Goal: Task Accomplishment & Management: Complete application form

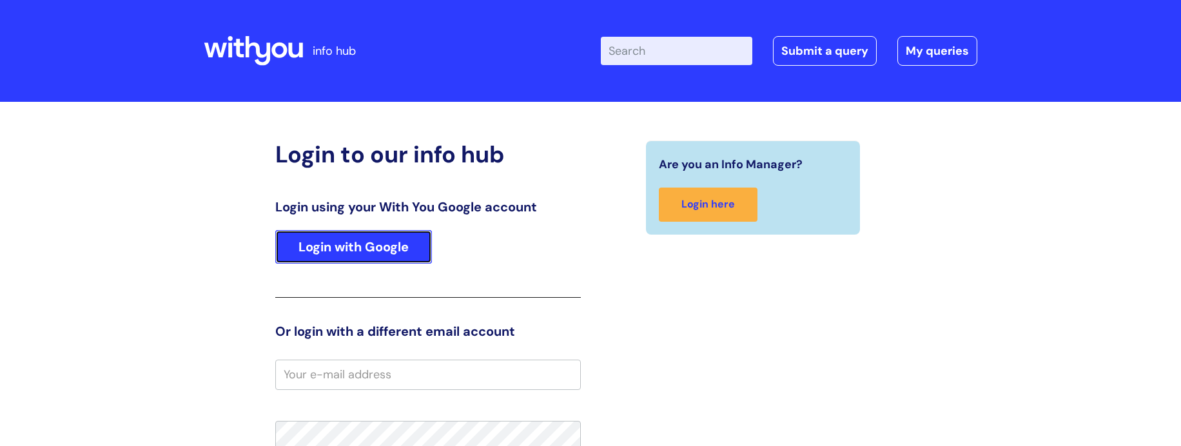
click at [342, 242] on link "Login with Google" at bounding box center [353, 247] width 157 height 34
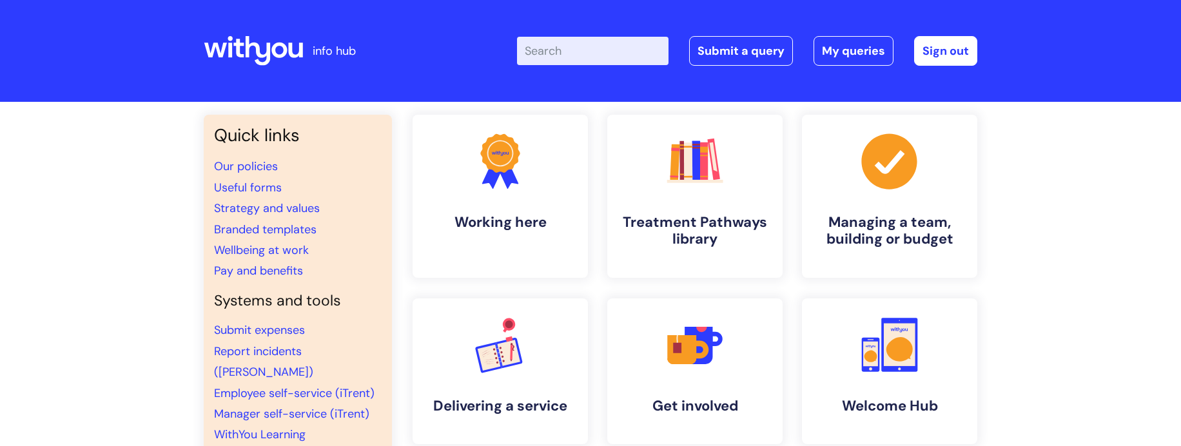
click at [168, 217] on div "Quick links Our policies Useful forms Strategy and values Branded templates Wel…" at bounding box center [590, 431] width 1181 height 659
click at [772, 53] on link "Submit a query" at bounding box center [741, 51] width 104 height 30
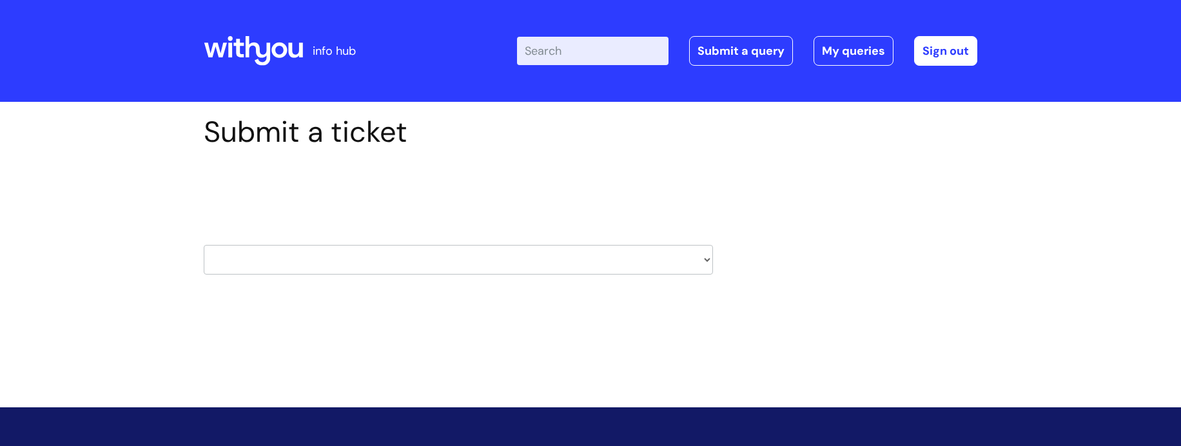
click at [700, 260] on select "HR / People IT and Support Clinical Drug Alerts Finance Accounts Data Support T…" at bounding box center [458, 260] width 509 height 30
select select "data_support_team"
click at [204, 245] on select "HR / People IT and Support Clinical Drug Alerts Finance Accounts Data Support T…" at bounding box center [458, 260] width 509 height 30
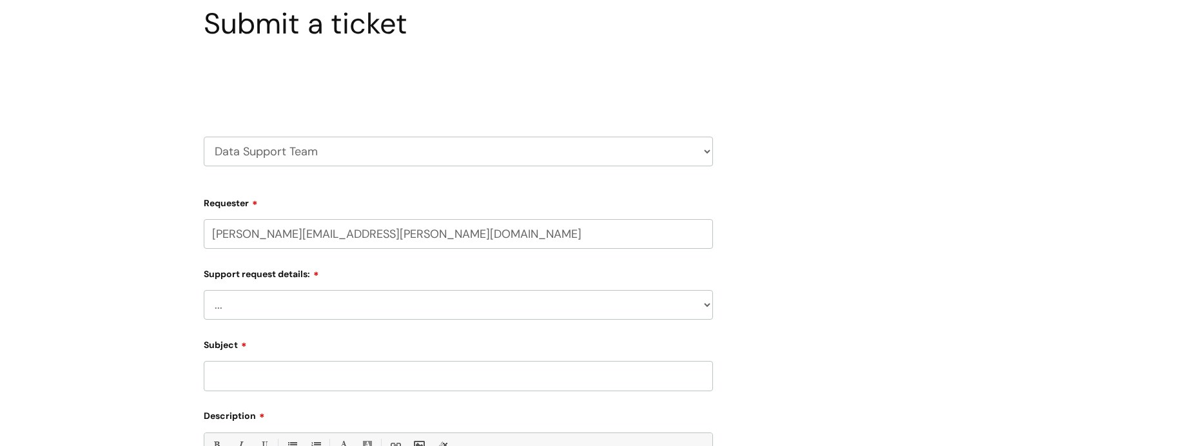
select select "80004286566"
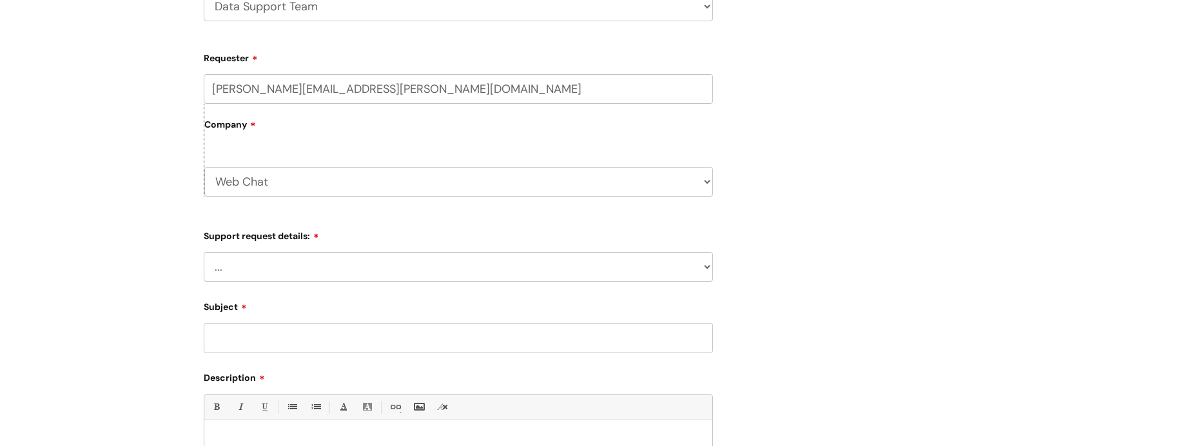
scroll to position [258, 0]
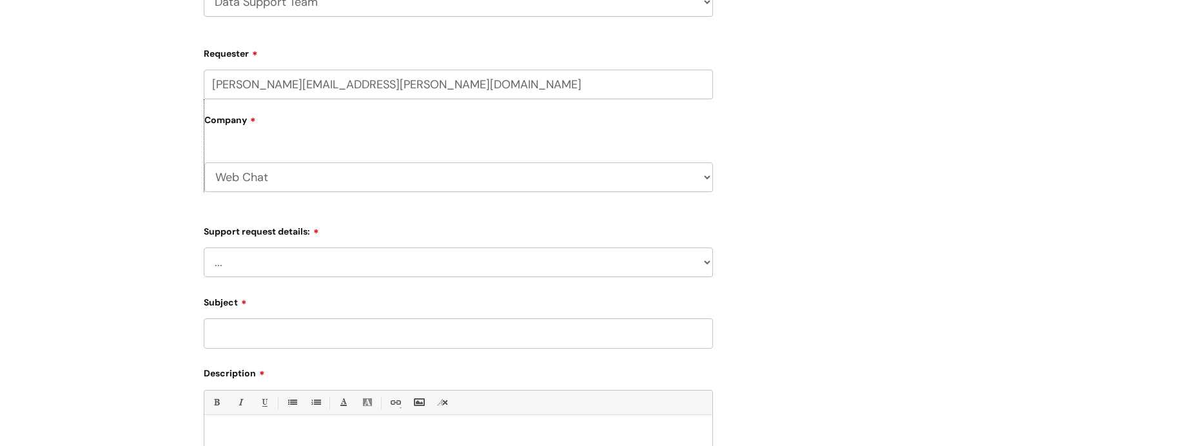
click at [709, 264] on select "... My enquiry relates to Nebula My enquiry relates to Halo My enquiry relates …" at bounding box center [458, 263] width 509 height 30
select select "My enquiry relates to Nebula"
click at [204, 248] on select "... My enquiry relates to Nebula My enquiry relates to Halo My enquiry relates …" at bounding box center [458, 263] width 509 height 30
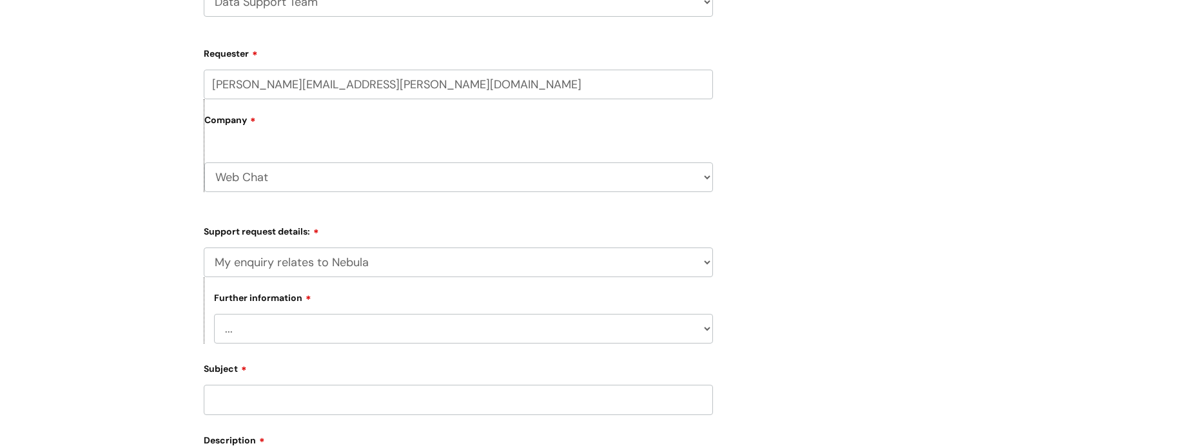
scroll to position [322, 0]
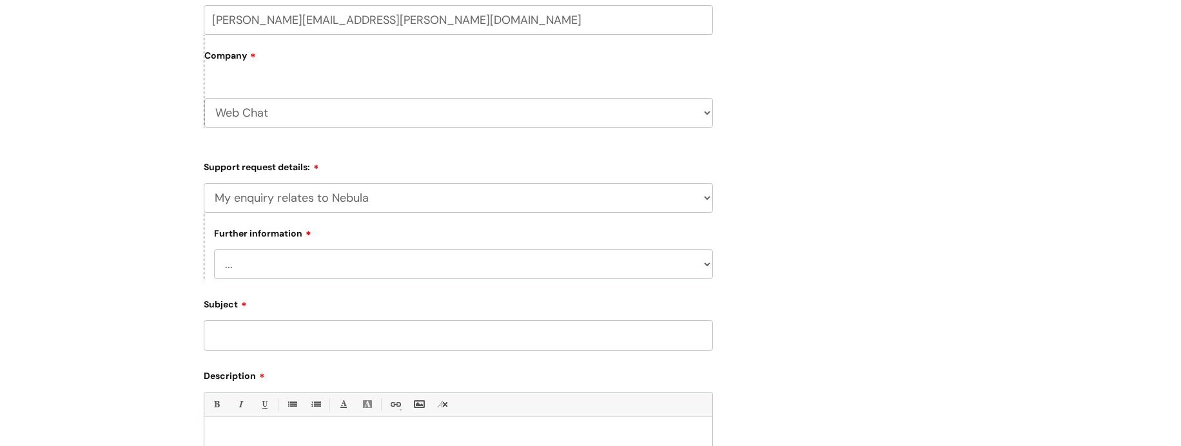
click at [708, 267] on select "... I need to delete an event I've got an issue or have found a fault I have an…" at bounding box center [463, 265] width 499 height 30
select select "I'd like to make a change"
click at [214, 250] on select "... I need to delete an event I've got an issue or have found a fault I have an…" at bounding box center [463, 265] width 499 height 30
click at [664, 338] on input "Subject" at bounding box center [458, 335] width 509 height 30
type input "Added to Highland"
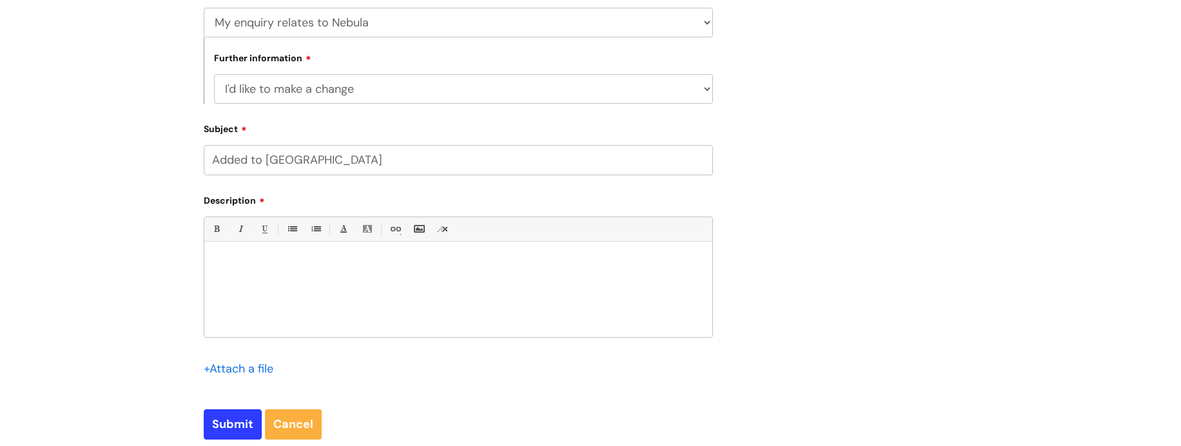
scroll to position [516, 0]
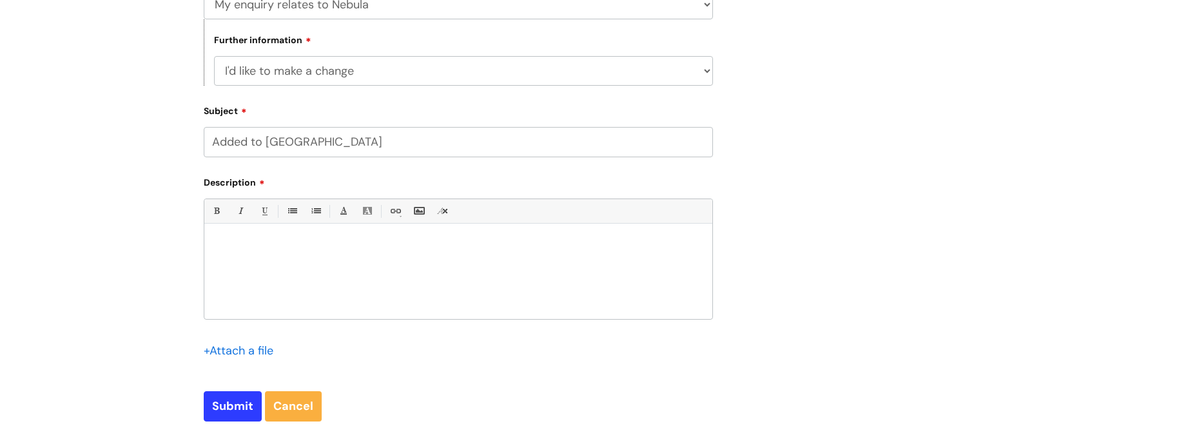
click at [525, 253] on div at bounding box center [458, 274] width 508 height 89
click at [431, 268] on p "Hiya Please can I have access to the Highland Nebula account please" at bounding box center [458, 257] width 489 height 35
click at [244, 409] on input "Submit" at bounding box center [233, 406] width 58 height 30
type input "Please Wait..."
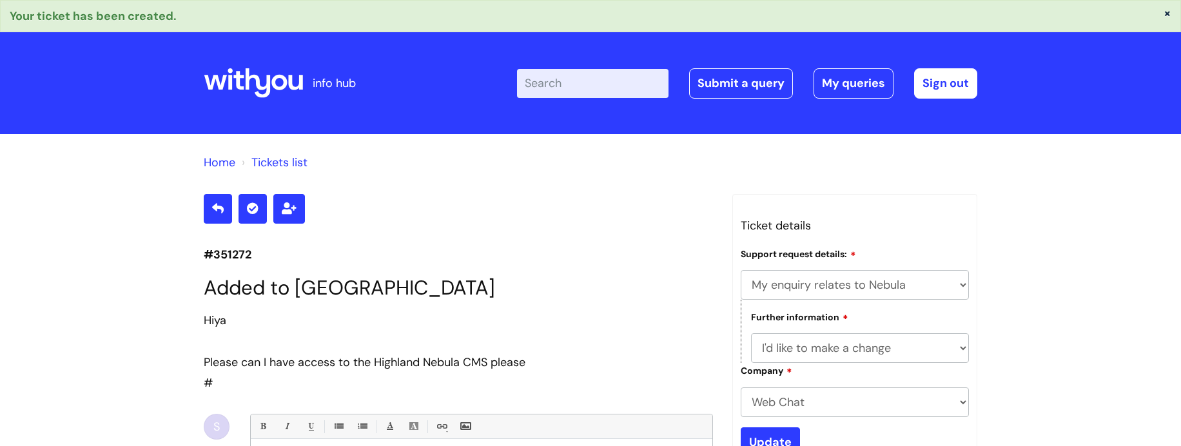
select select "My enquiry relates to Nebula"
select select "I'd like to make a change"
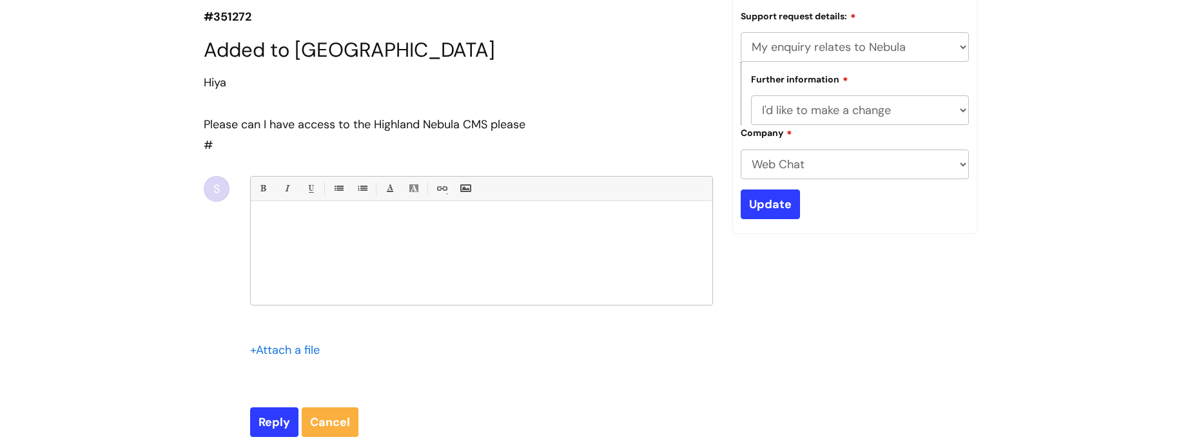
scroll to position [238, 0]
click at [165, 173] on div "Home Tickets list #351272 Added to [GEOGRAPHIC_DATA] Hiya Please can I have acc…" at bounding box center [590, 204] width 1181 height 616
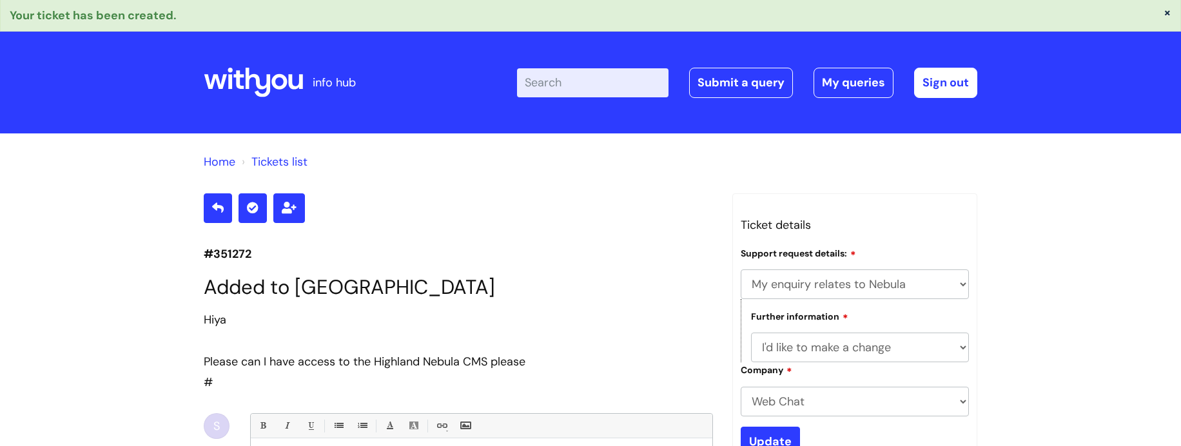
scroll to position [0, 0]
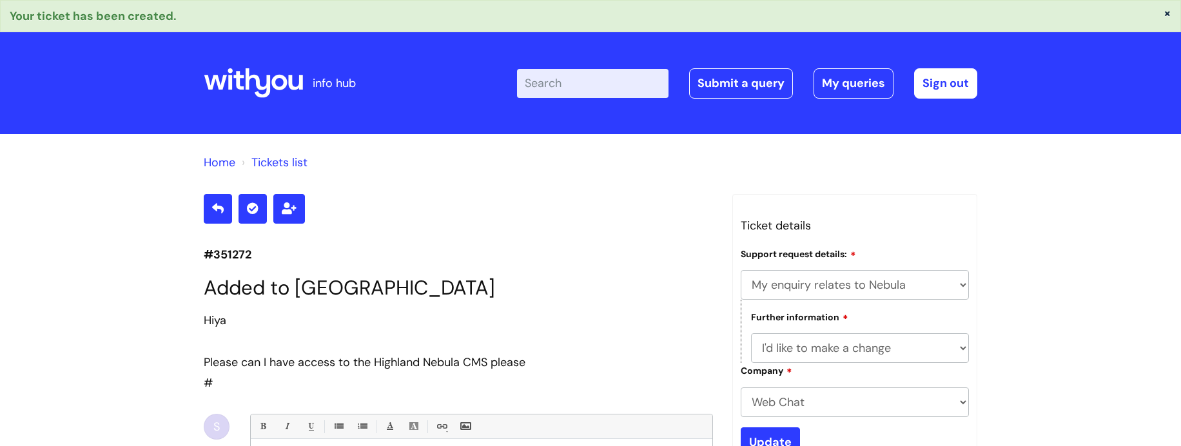
click at [273, 164] on link "Tickets list" at bounding box center [279, 162] width 56 height 15
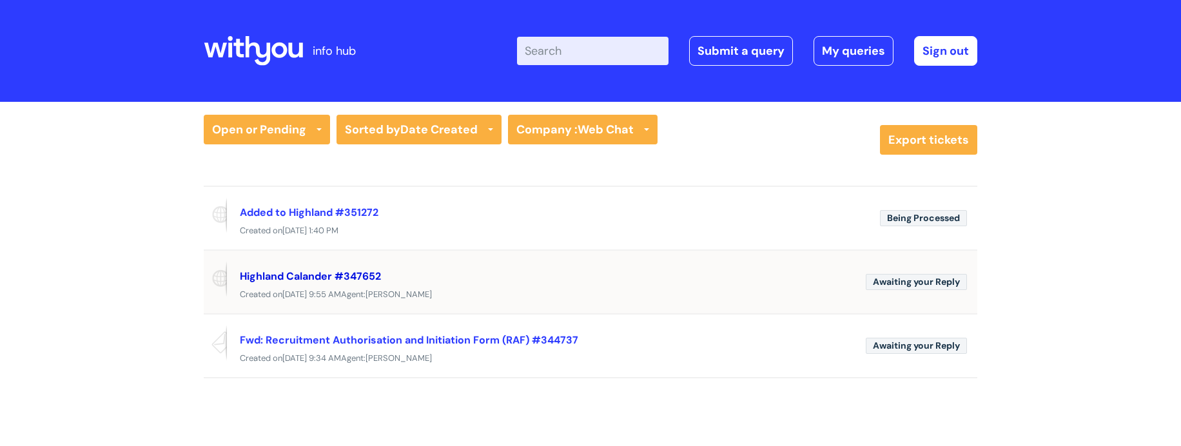
click at [300, 274] on link "Highland Calander #347652" at bounding box center [310, 276] width 141 height 14
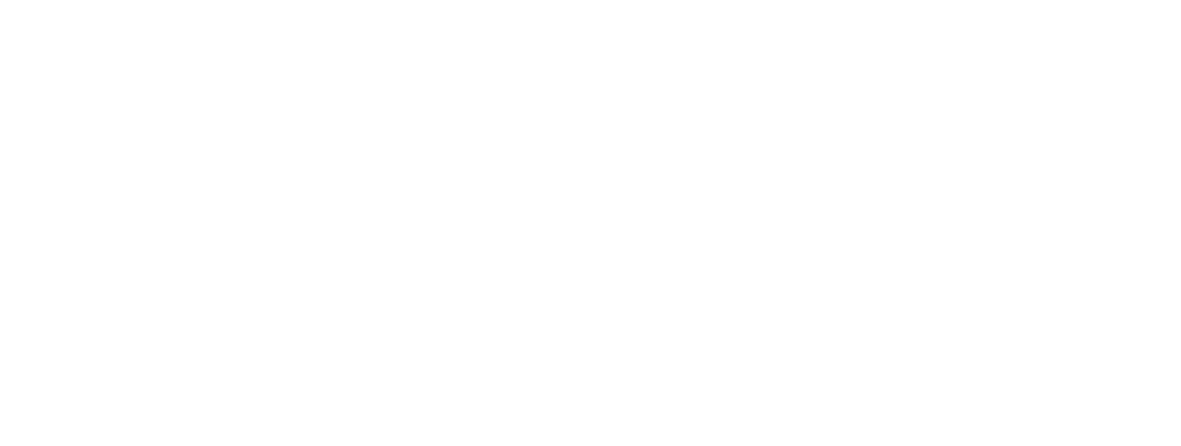
select select "System/software"
select select "Google (Workspace)"
select select "Anything else"
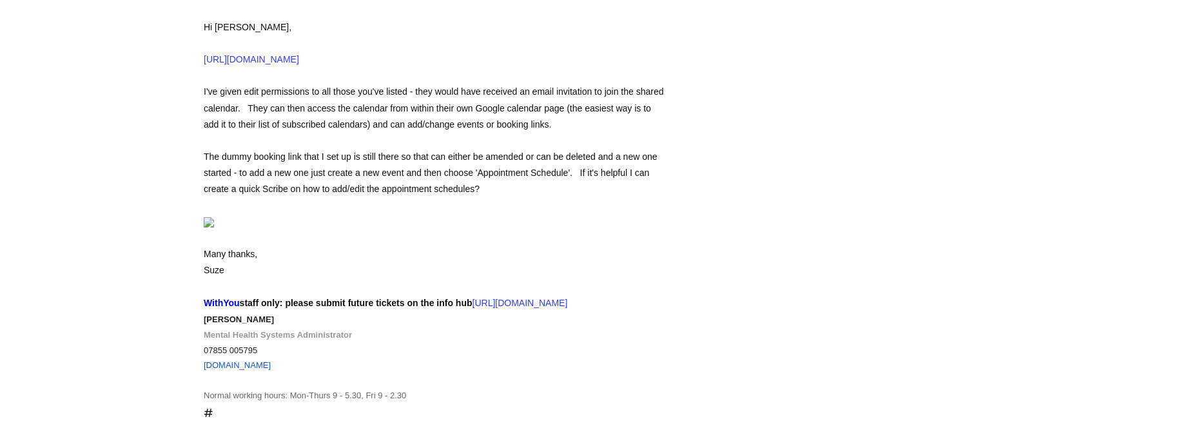
scroll to position [1017, 0]
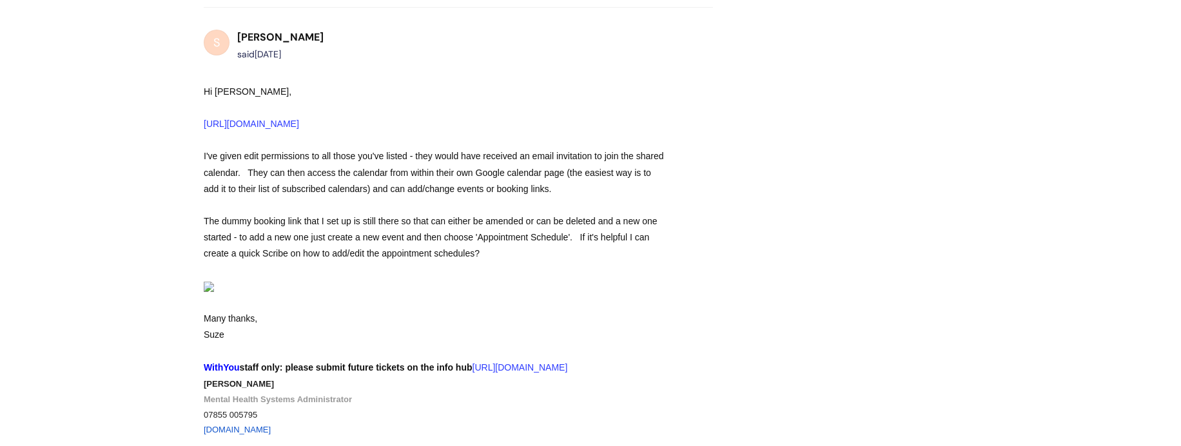
click at [230, 197] on div "I've given edit permissions to all those you've listed - they would have receiv…" at bounding box center [435, 172] width 463 height 49
